Goal: Information Seeking & Learning: Learn about a topic

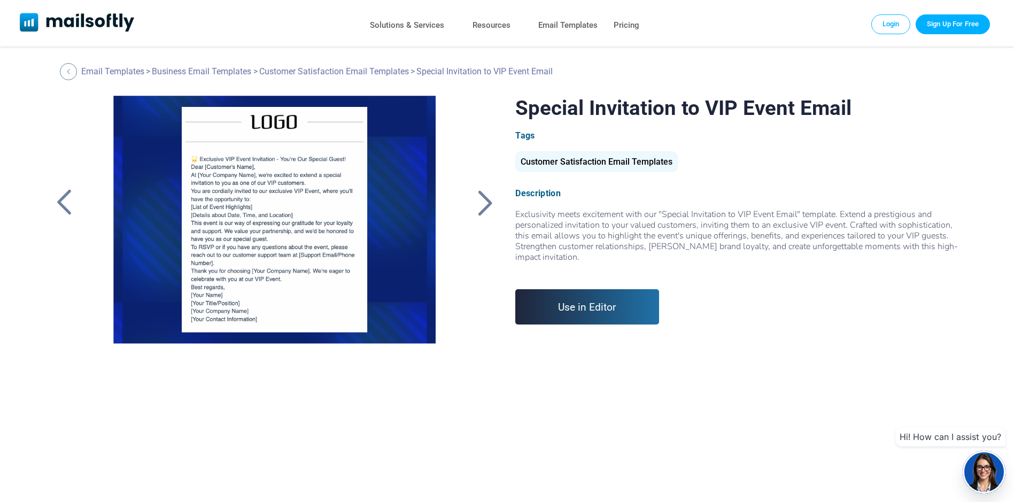
click at [483, 204] on div at bounding box center [485, 203] width 27 height 28
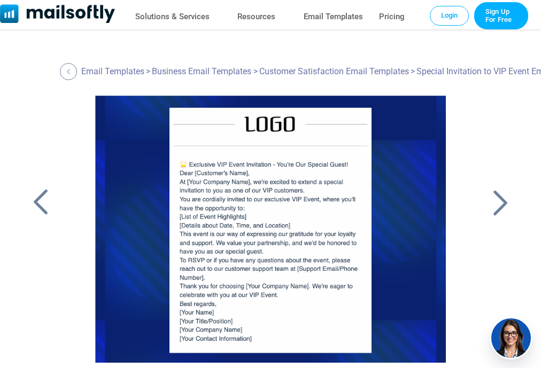
click at [503, 195] on div at bounding box center [500, 203] width 27 height 28
